Goal: Check status: Check status

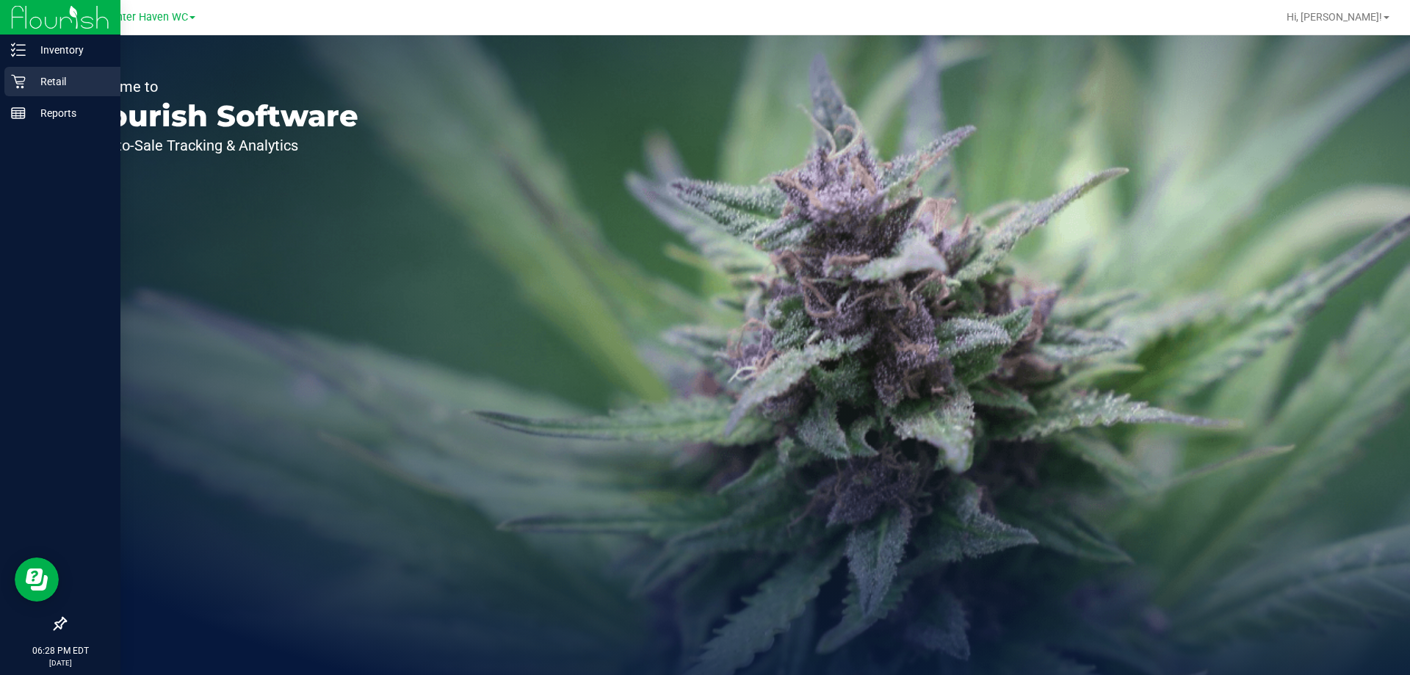
click at [48, 84] on p "Retail" at bounding box center [70, 82] width 88 height 18
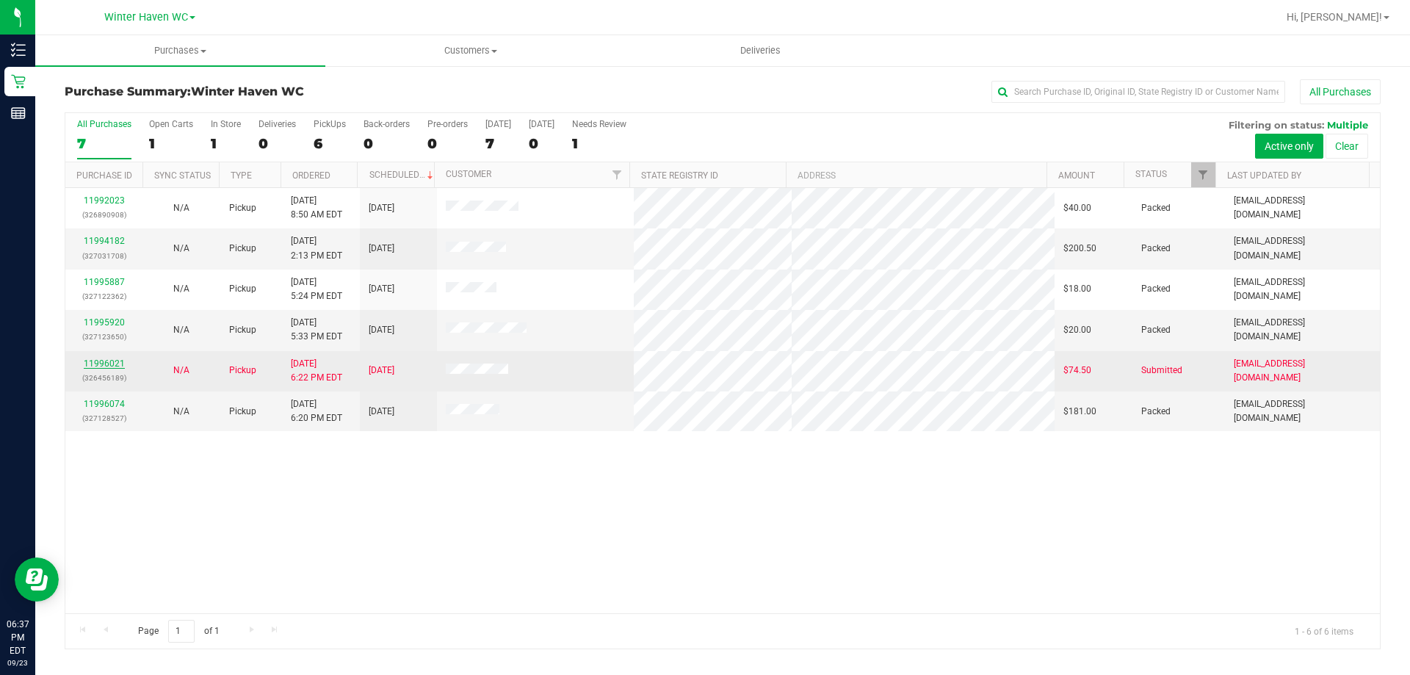
click at [111, 364] on link "11996021" at bounding box center [104, 363] width 41 height 10
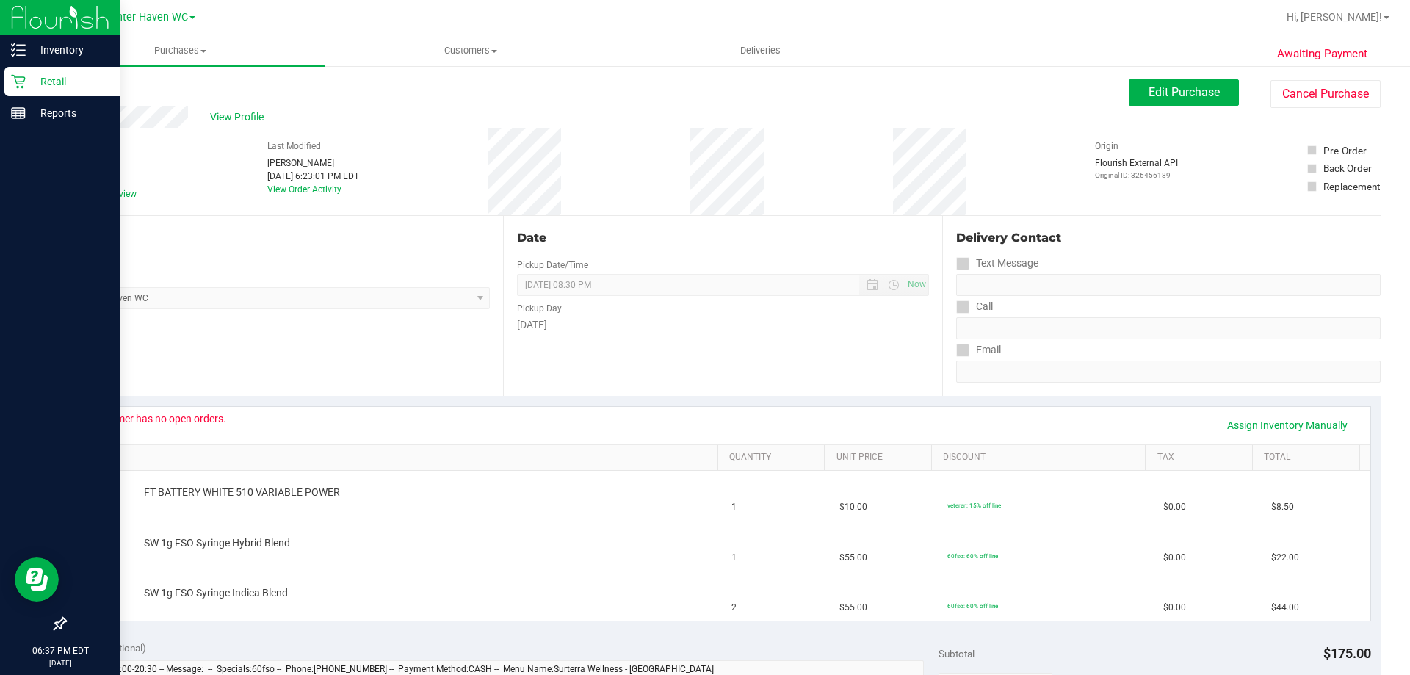
click at [48, 78] on p "Retail" at bounding box center [70, 82] width 88 height 18
